Goal: Transaction & Acquisition: Purchase product/service

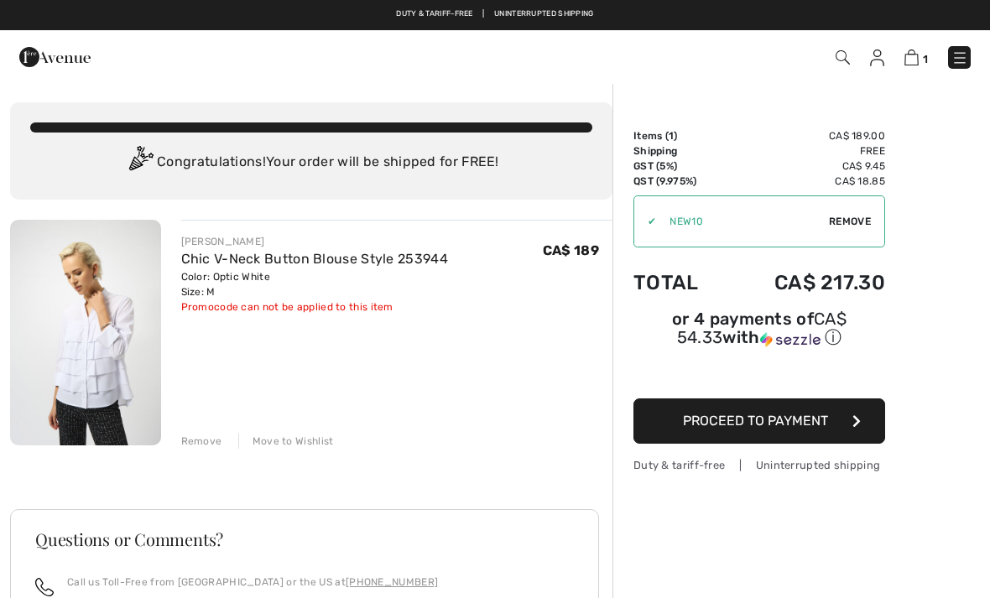
click at [203, 434] on div "Remove" at bounding box center [201, 441] width 41 height 15
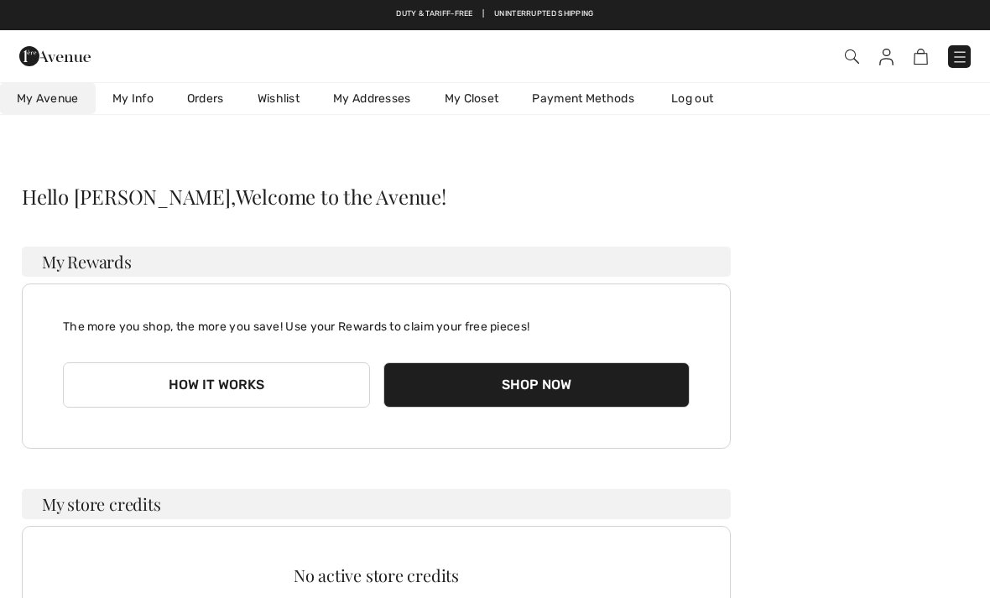
click at [844, 61] on img at bounding box center [851, 56] width 14 height 14
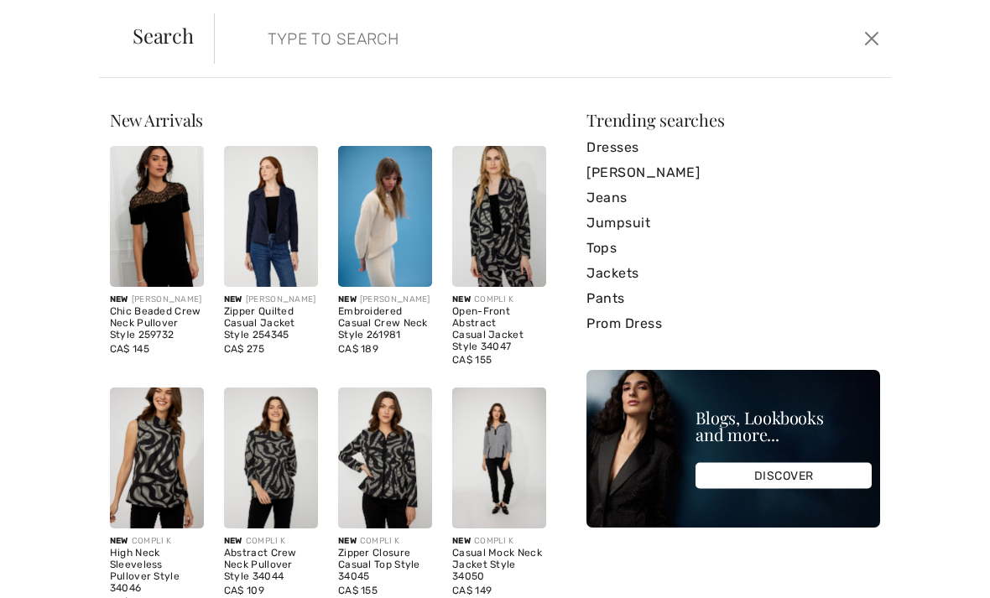
click at [283, 40] on input "search" at bounding box center [482, 38] width 454 height 50
type input "Scarf"
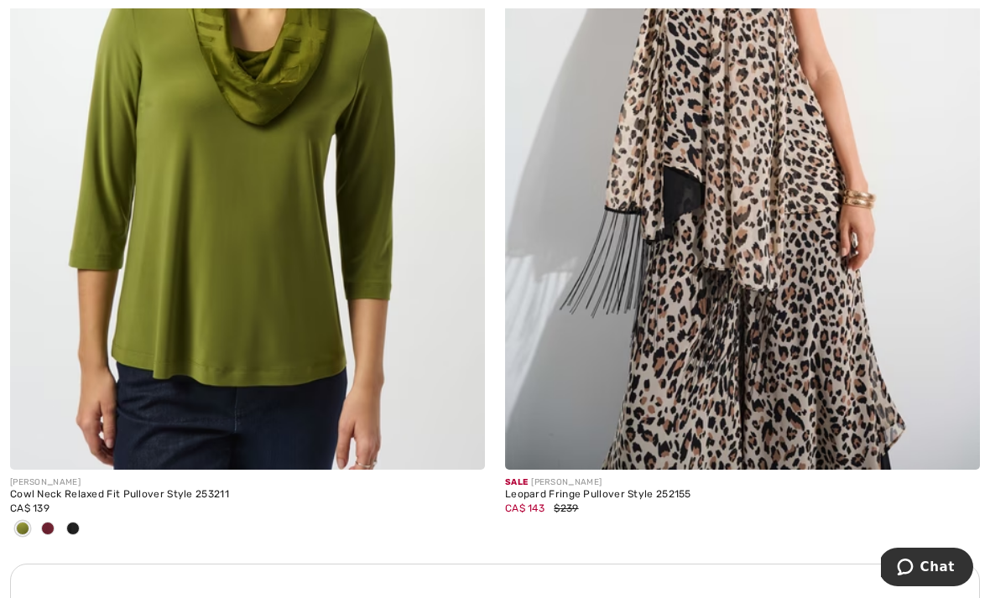
scroll to position [4407, 0]
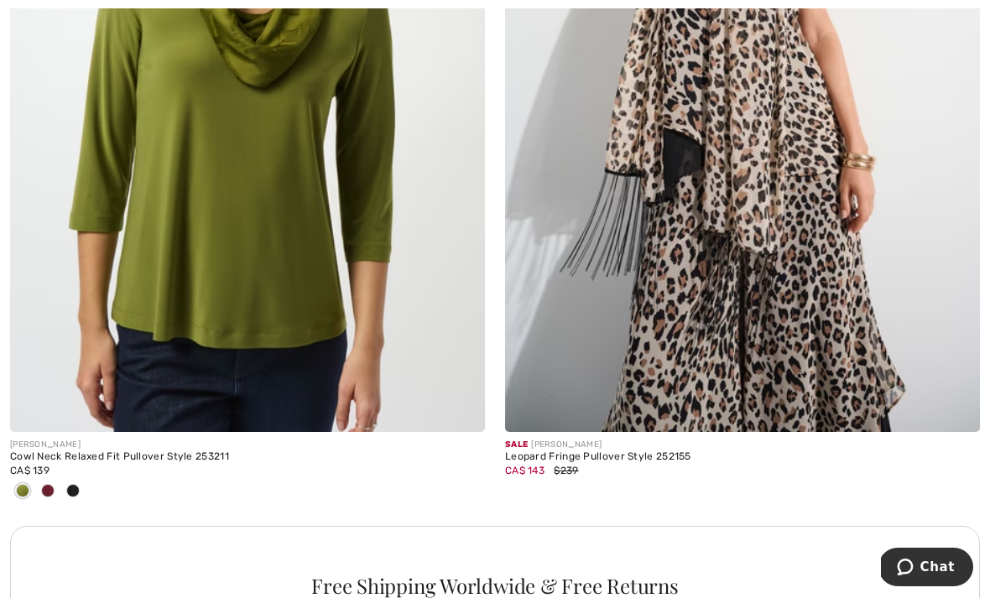
click at [720, 265] on img at bounding box center [742, 76] width 475 height 712
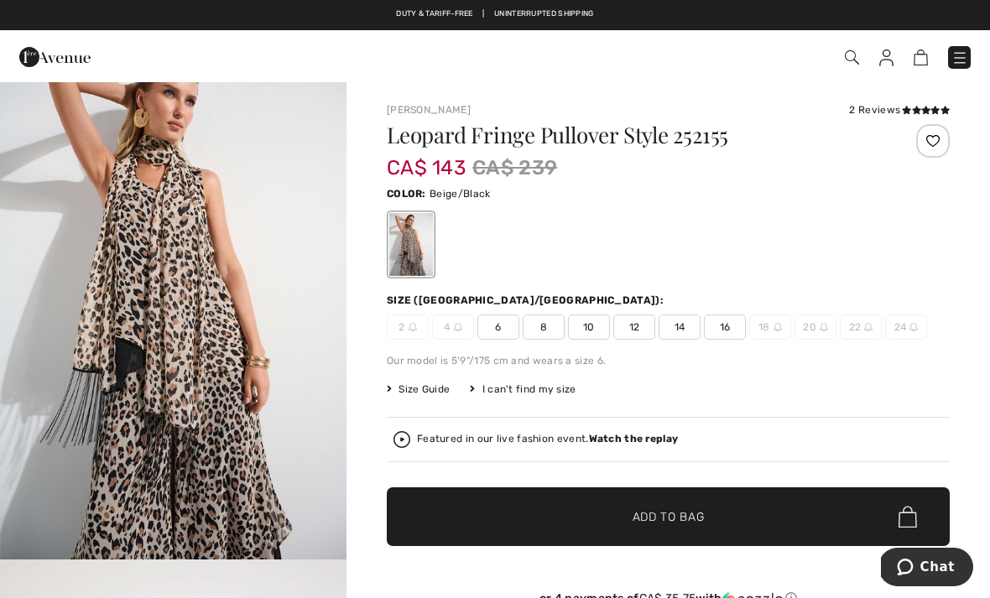
scroll to position [46, 0]
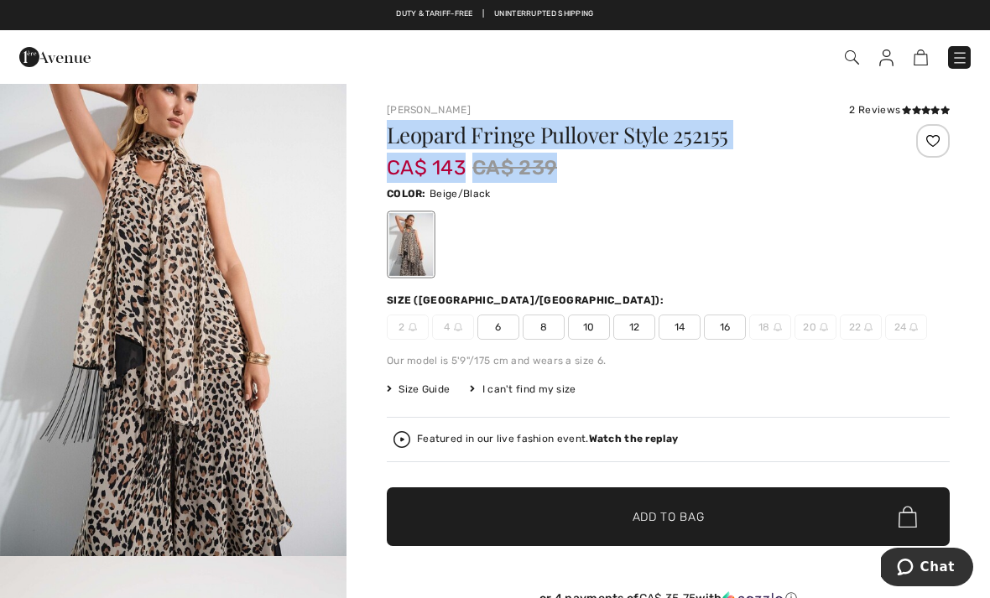
click at [552, 327] on span "8" at bounding box center [543, 326] width 42 height 25
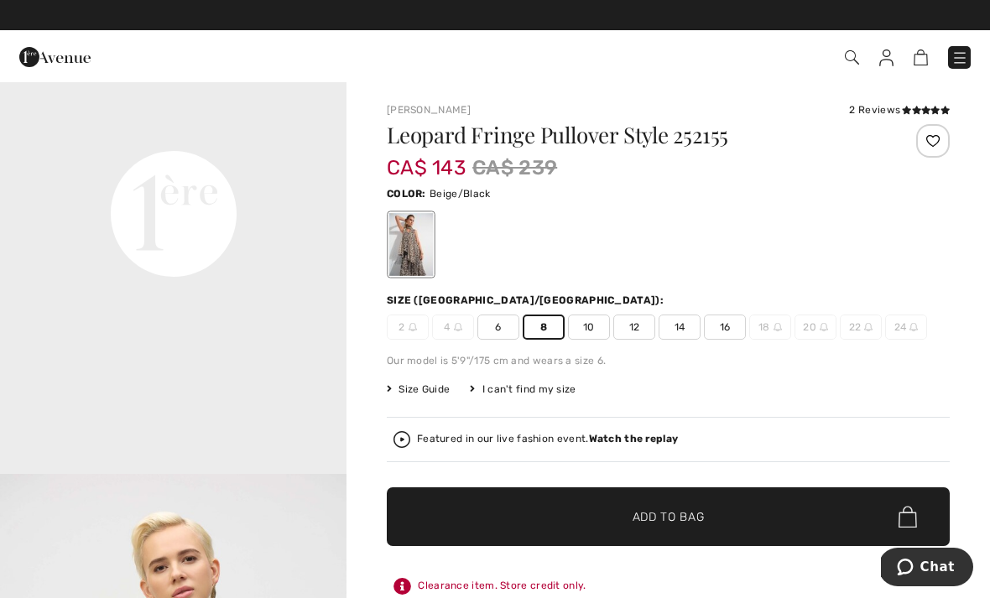
scroll to position [1174, 0]
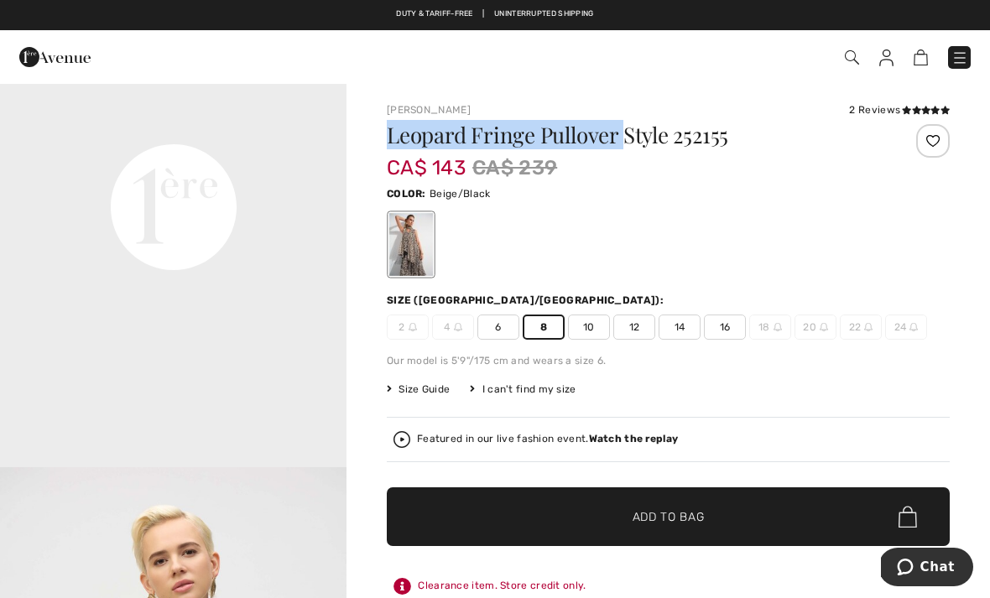
click at [303, 121] on video "Your browser does not support the video tag." at bounding box center [173, 34] width 346 height 174
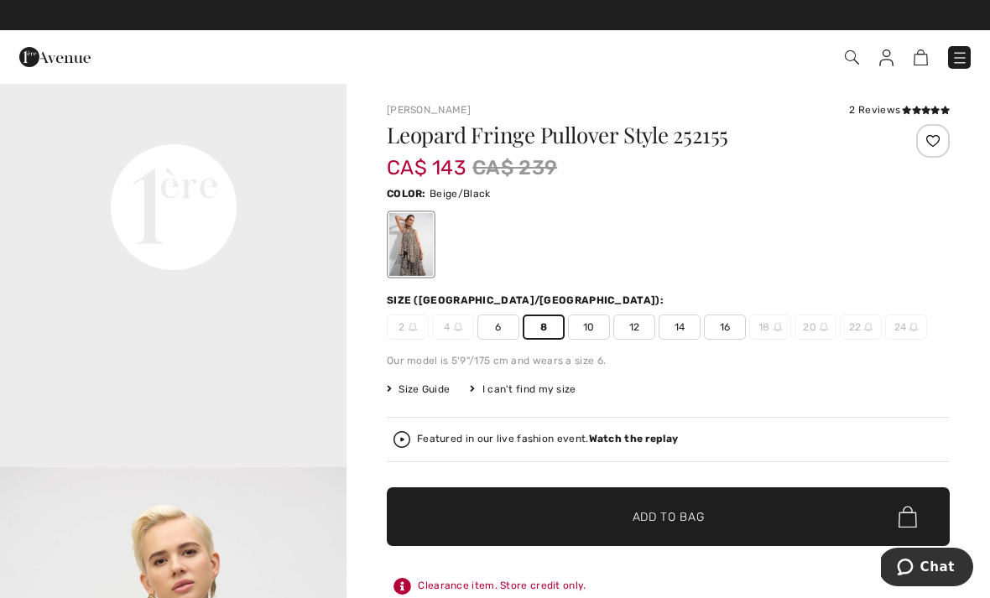
click at [501, 336] on span "6" at bounding box center [498, 326] width 42 height 25
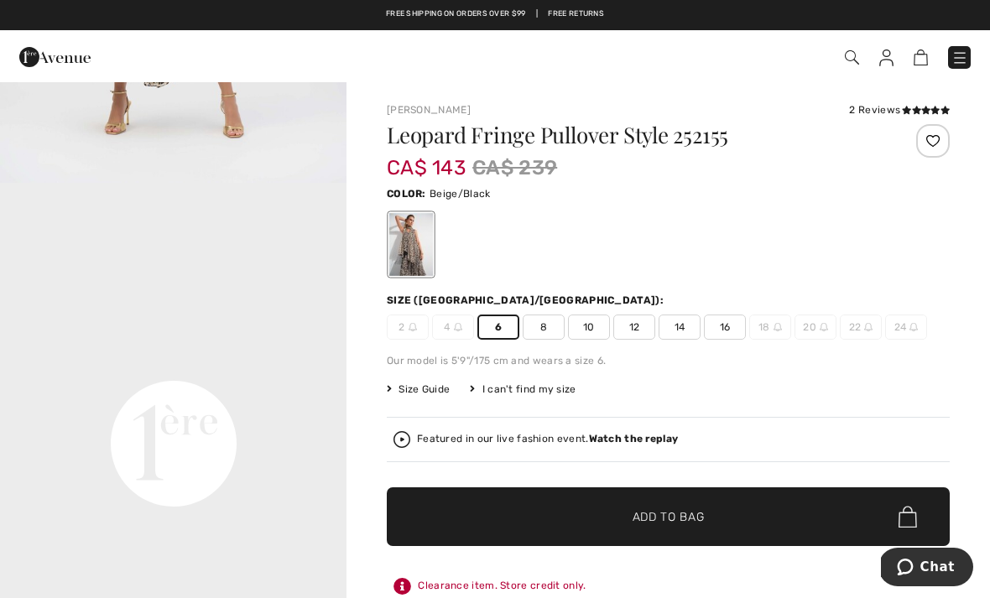
scroll to position [937, 0]
click at [844, 64] on img at bounding box center [851, 57] width 14 height 14
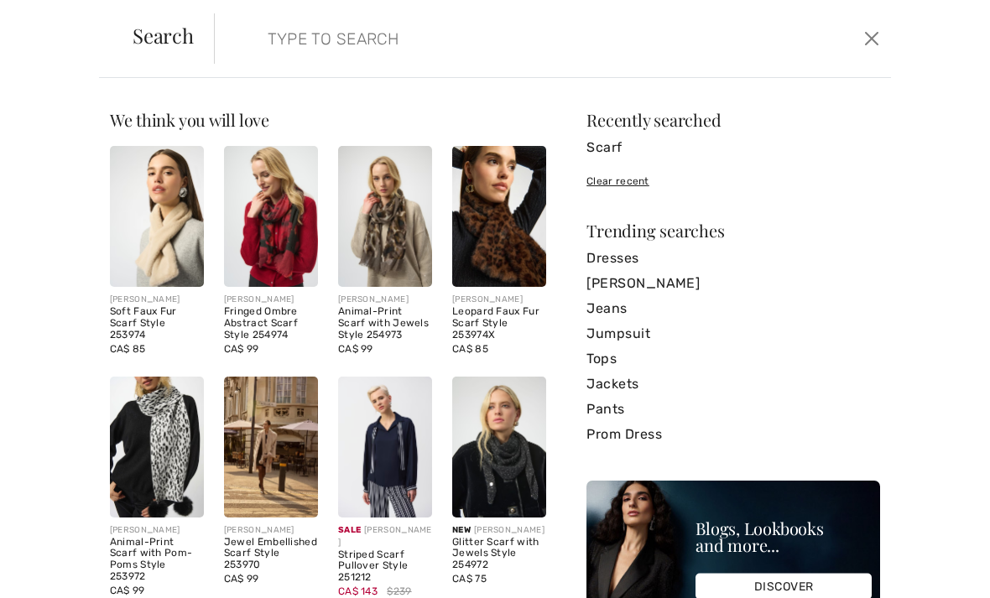
click at [351, 43] on input "search" at bounding box center [482, 38] width 454 height 50
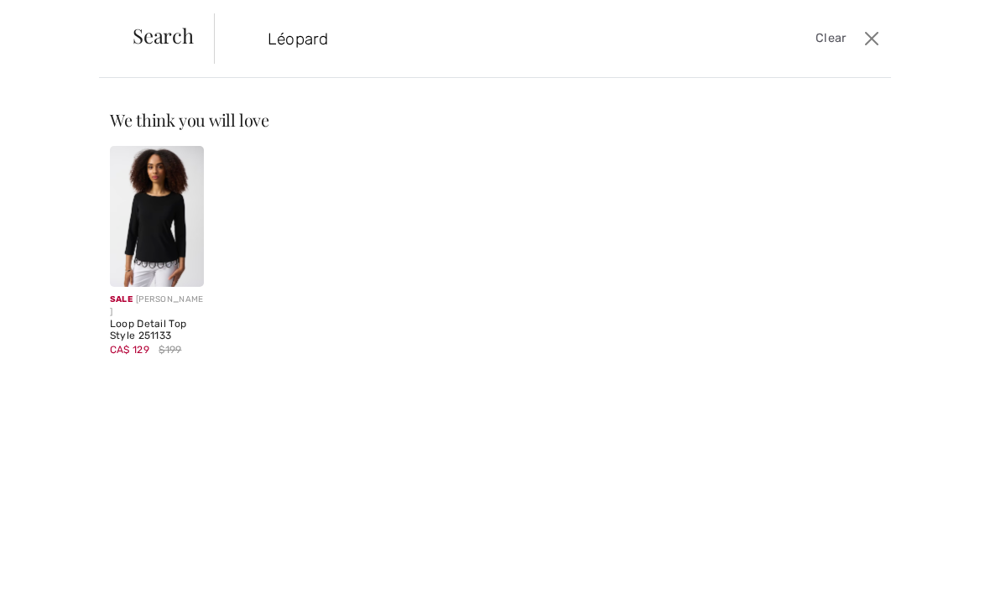
type input "Léopard"
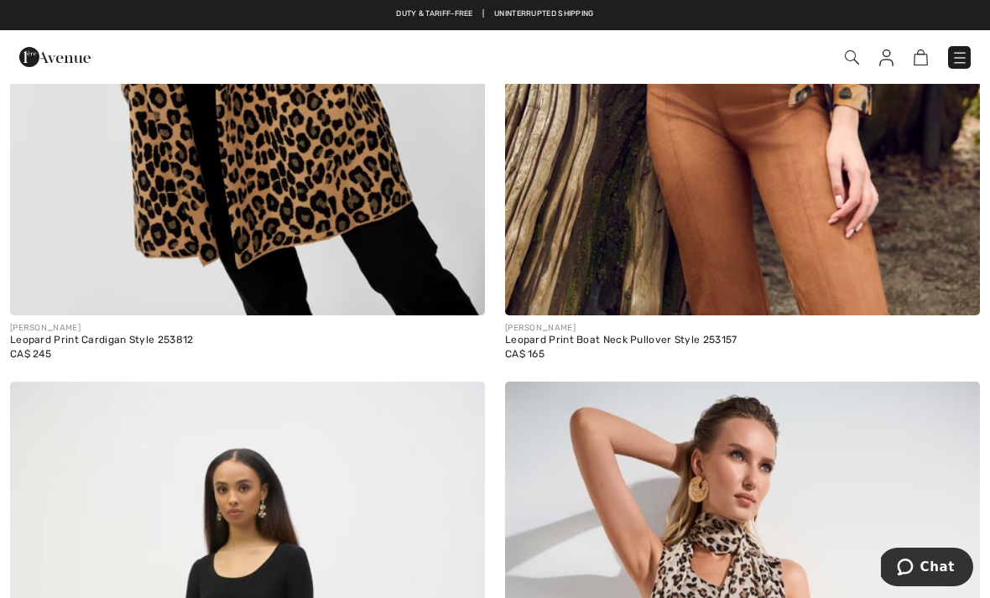
scroll to position [5400, 0]
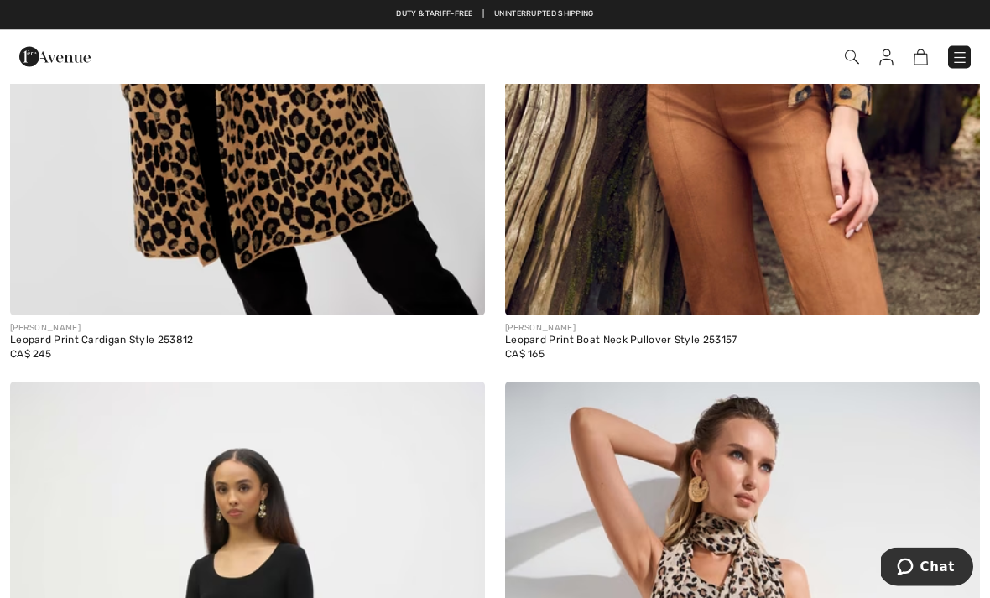
click at [856, 62] on img at bounding box center [851, 57] width 14 height 14
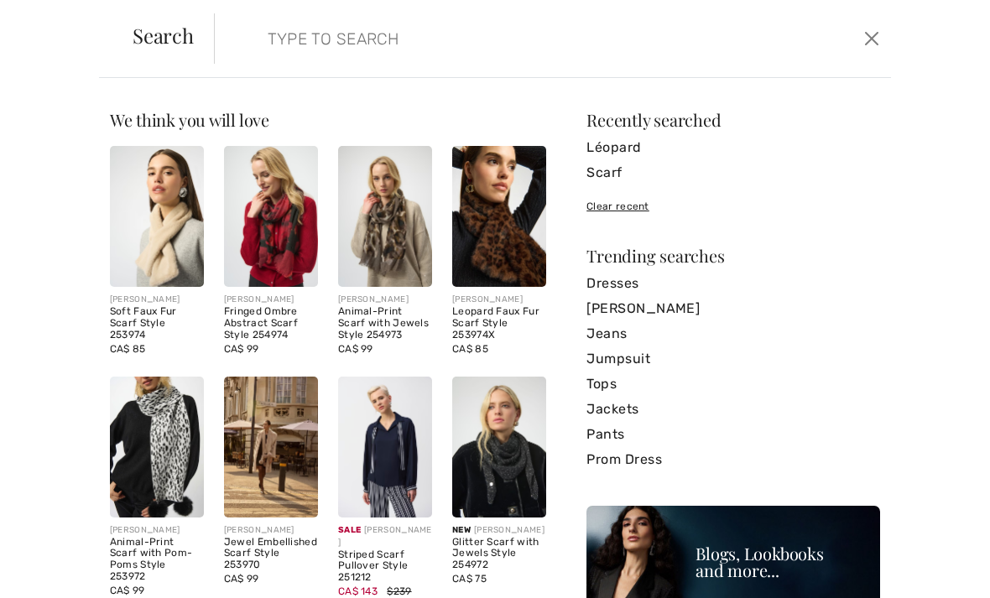
click at [347, 34] on input "search" at bounding box center [482, 38] width 454 height 50
click at [770, 123] on div "Recently searched" at bounding box center [733, 120] width 294 height 17
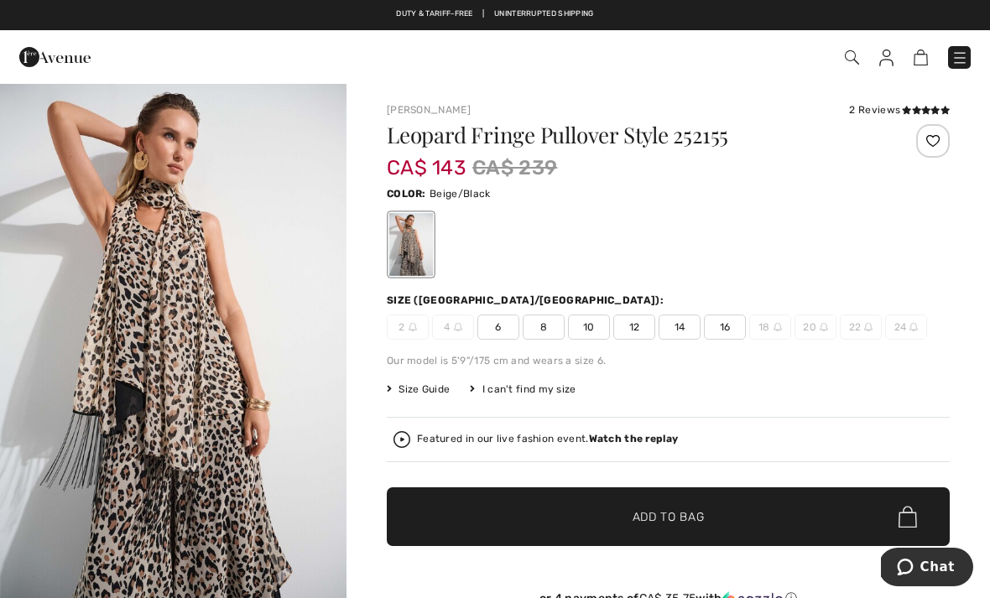
click at [546, 326] on span "8" at bounding box center [543, 326] width 42 height 25
click at [658, 520] on span "Add to Bag" at bounding box center [668, 517] width 72 height 18
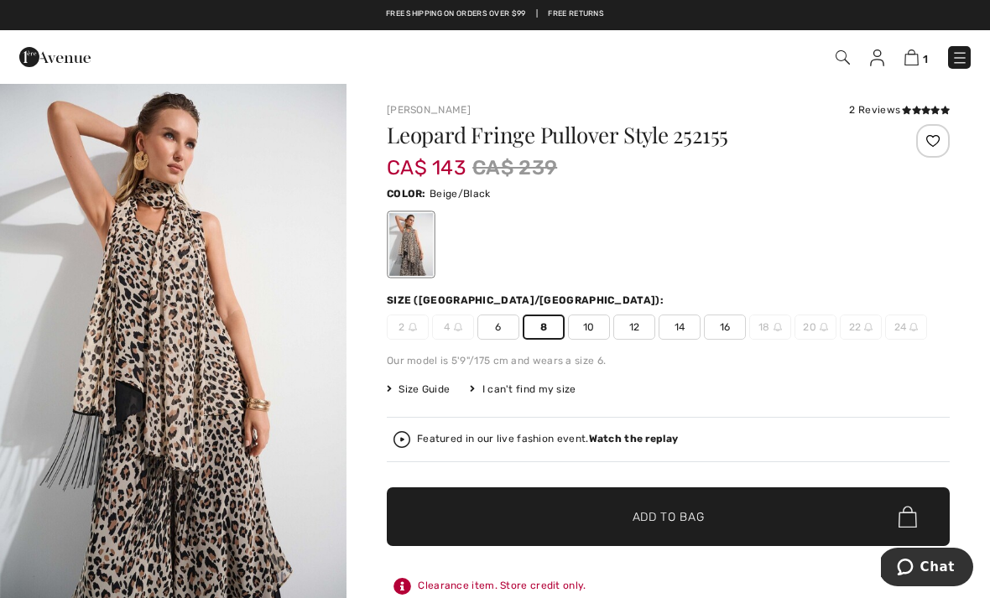
click at [852, 48] on span "1" at bounding box center [698, 57] width 544 height 23
click at [842, 57] on img at bounding box center [842, 57] width 14 height 14
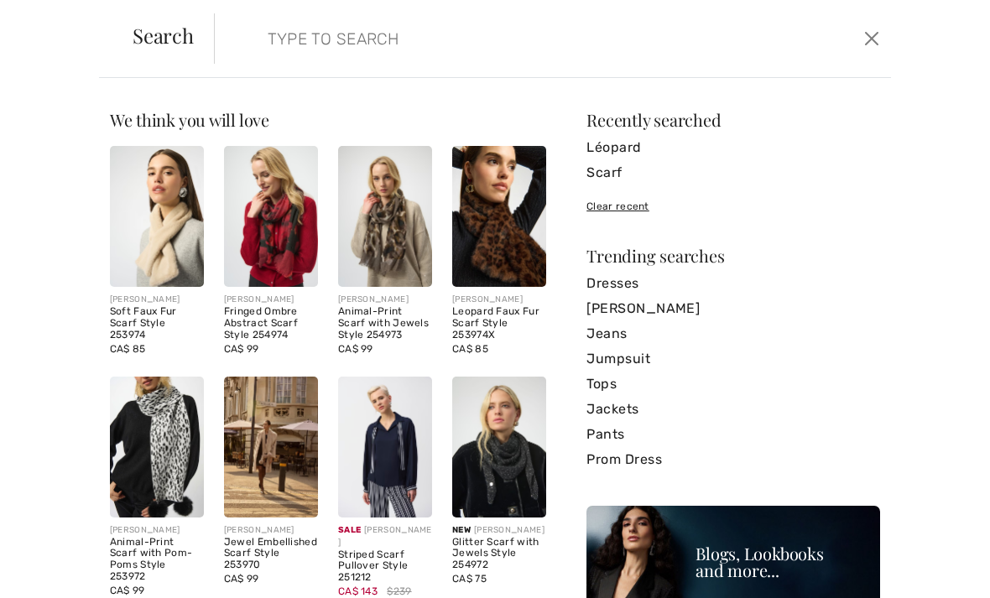
click at [405, 42] on input "search" at bounding box center [482, 38] width 454 height 50
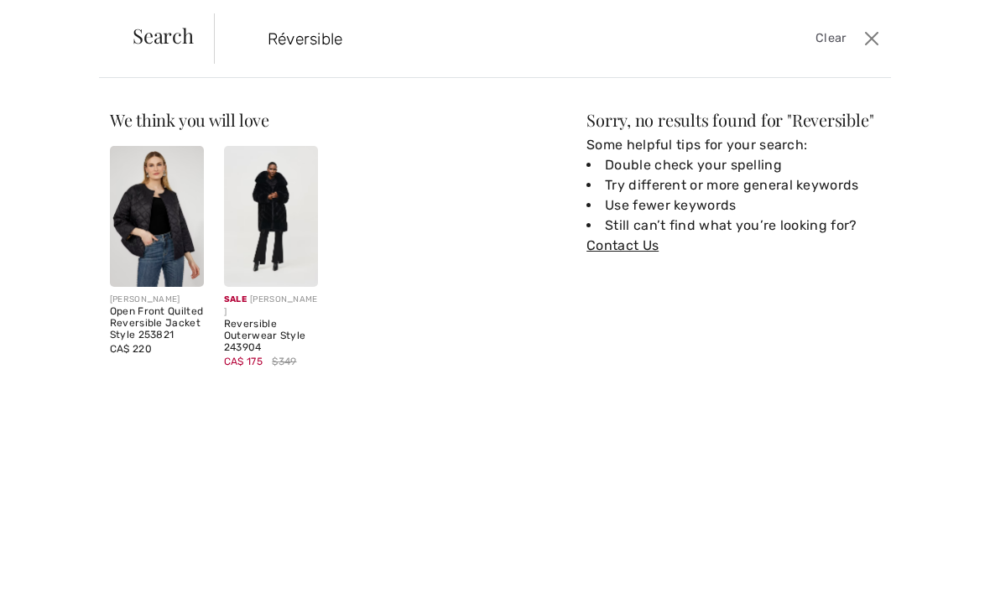
type input "Réversible"
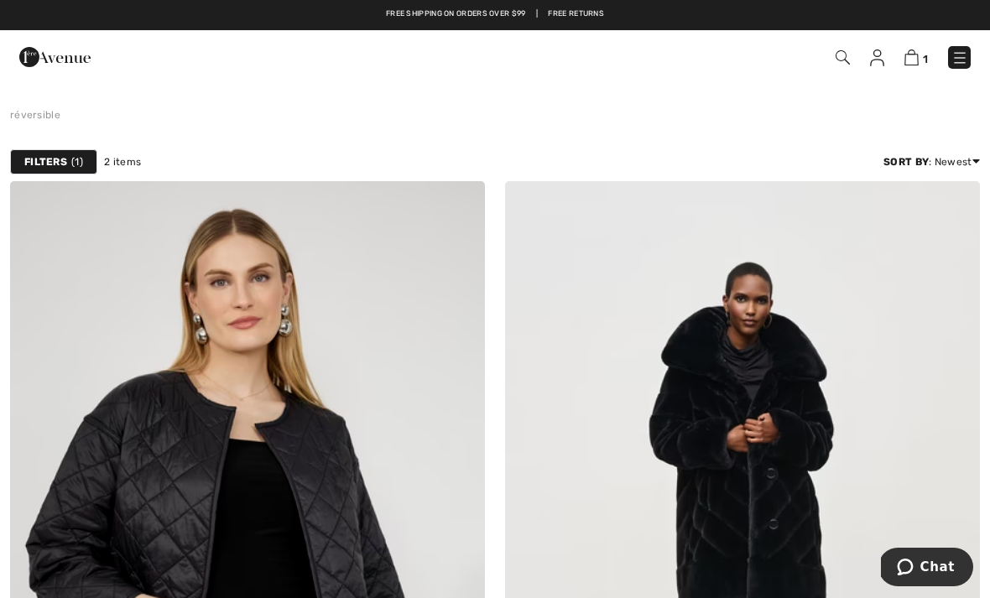
click at [914, 75] on div "1 Checkout" at bounding box center [495, 57] width 990 height 54
click at [917, 60] on img at bounding box center [911, 57] width 14 height 16
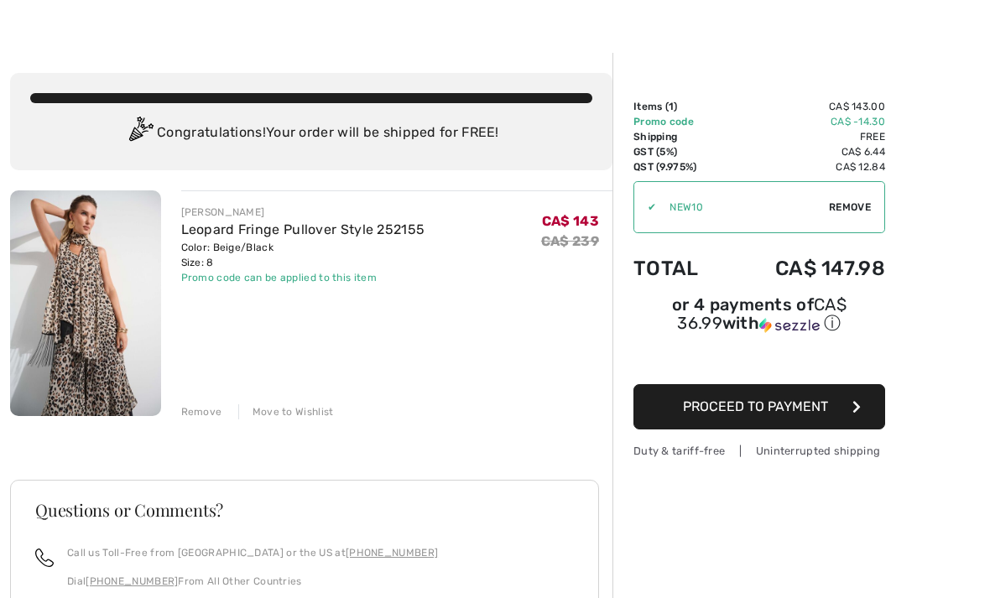
scroll to position [30, 0]
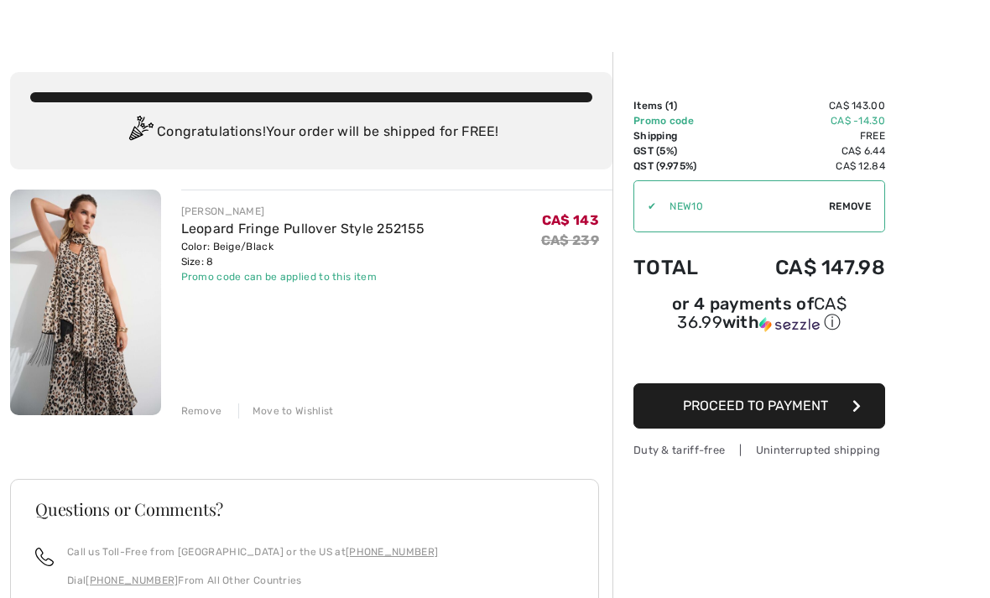
click at [96, 324] on img at bounding box center [85, 303] width 151 height 226
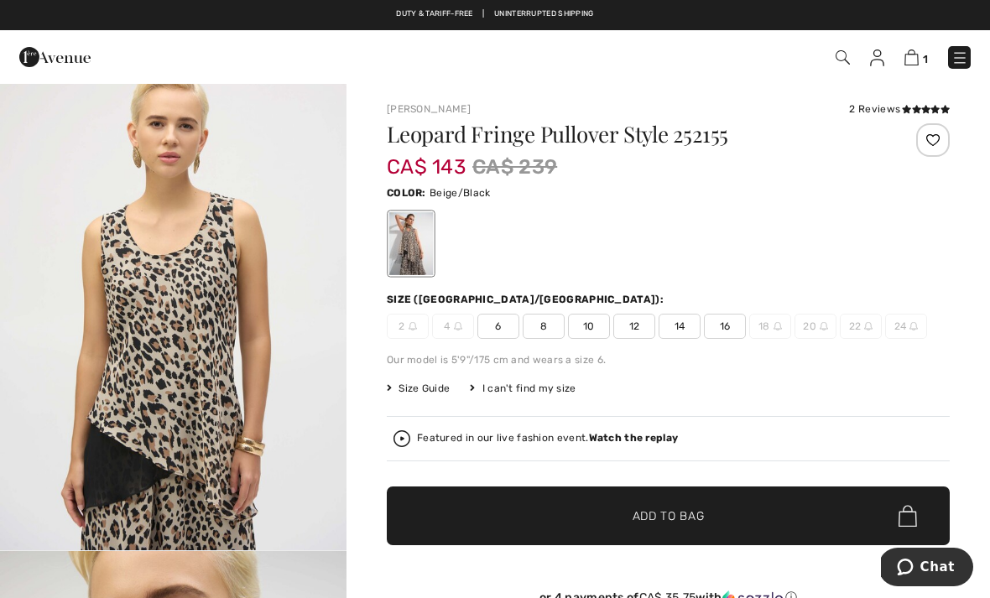
scroll to position [2128, 0]
